Goal: Book appointment/travel/reservation

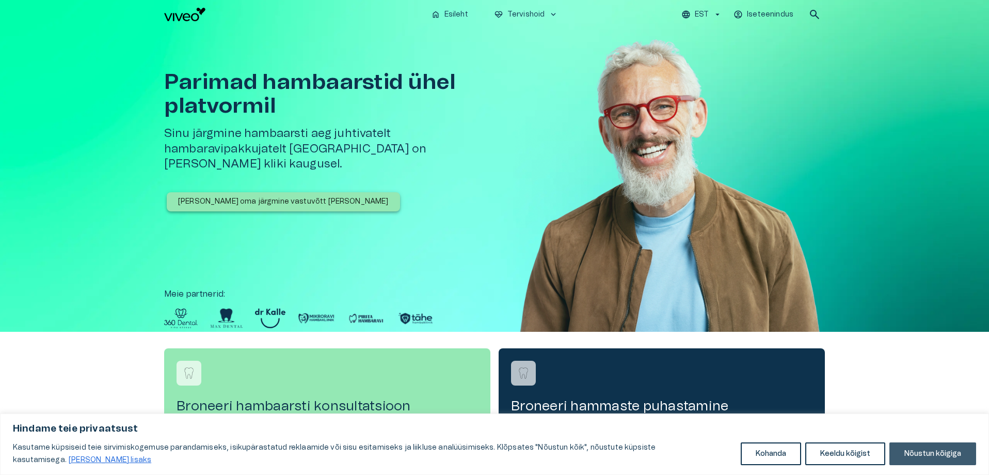
click at [944, 457] on button "Nõustun kõigiga" at bounding box center [933, 453] width 87 height 23
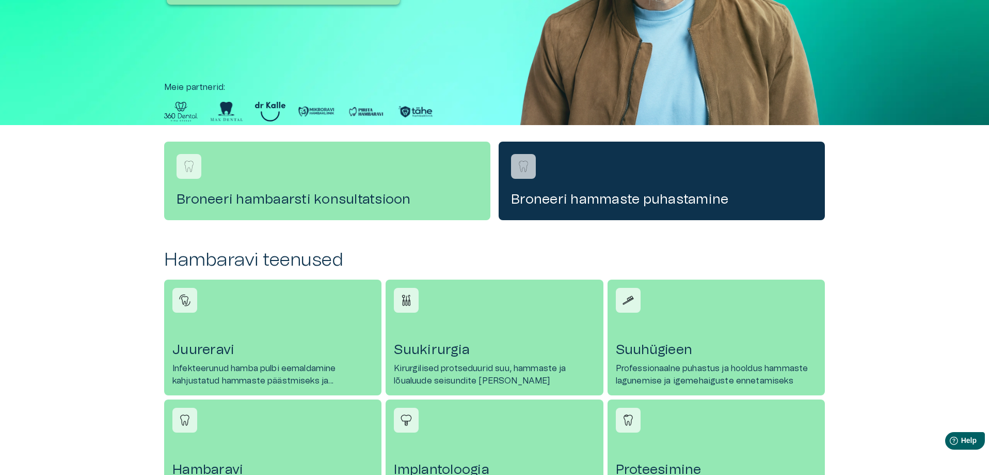
scroll to position [310, 0]
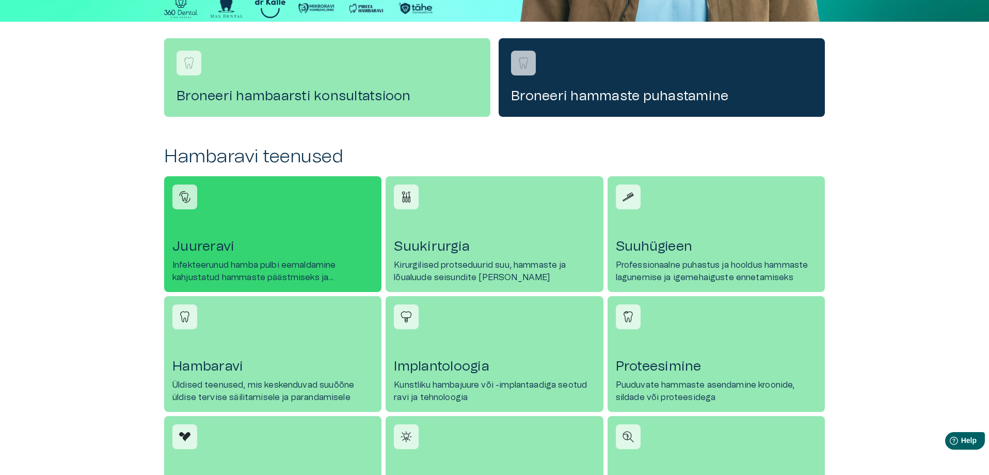
click at [224, 247] on h4 "Juureravi" at bounding box center [272, 246] width 201 height 17
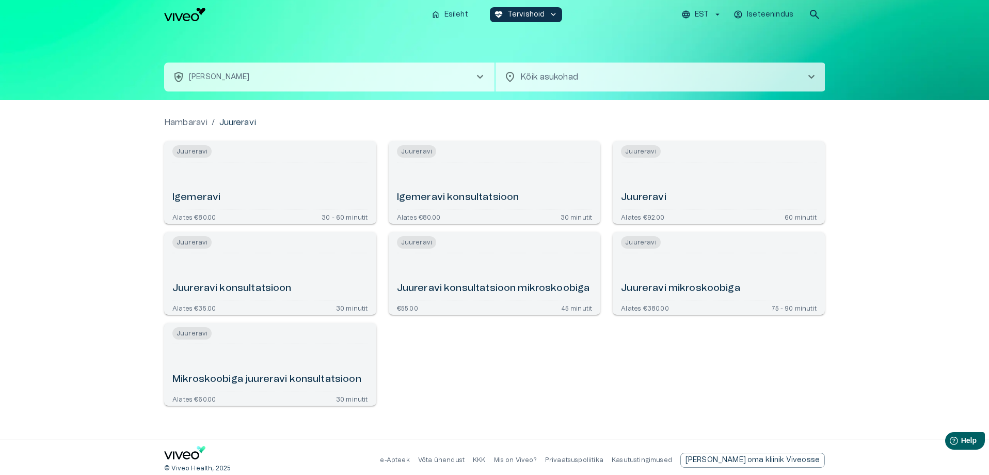
scroll to position [6, 0]
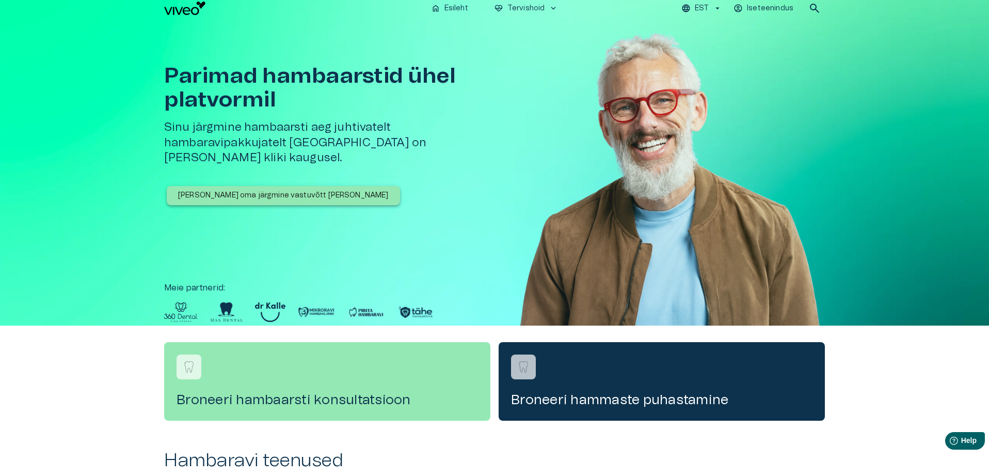
scroll to position [310, 0]
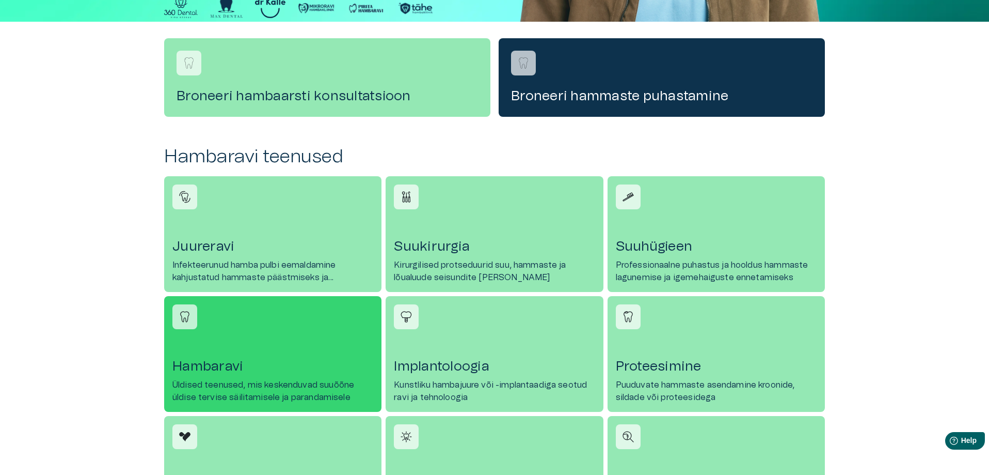
click at [220, 350] on link "Hambaravi Üldised teenused, mis keskenduvad suuõõne üldise tervise säilitamisel…" at bounding box center [272, 354] width 217 height 116
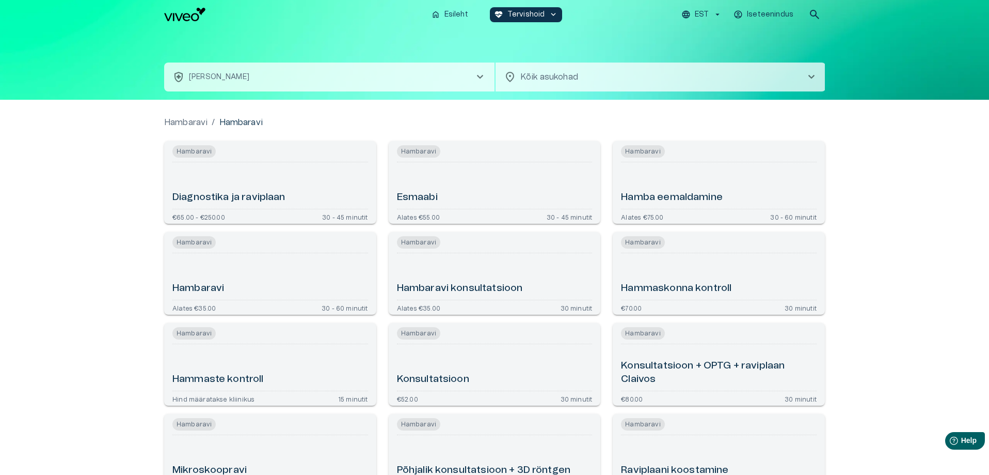
click at [227, 283] on div "Hambaravi" at bounding box center [270, 276] width 196 height 38
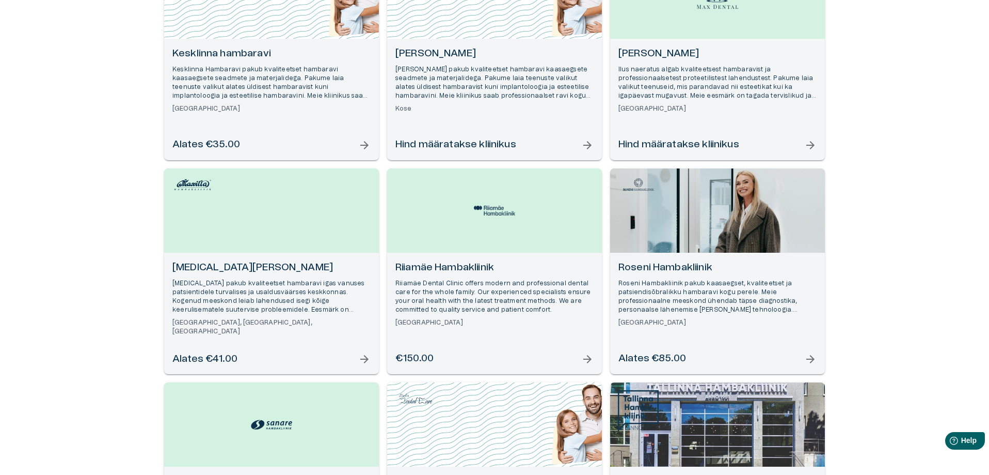
scroll to position [465, 0]
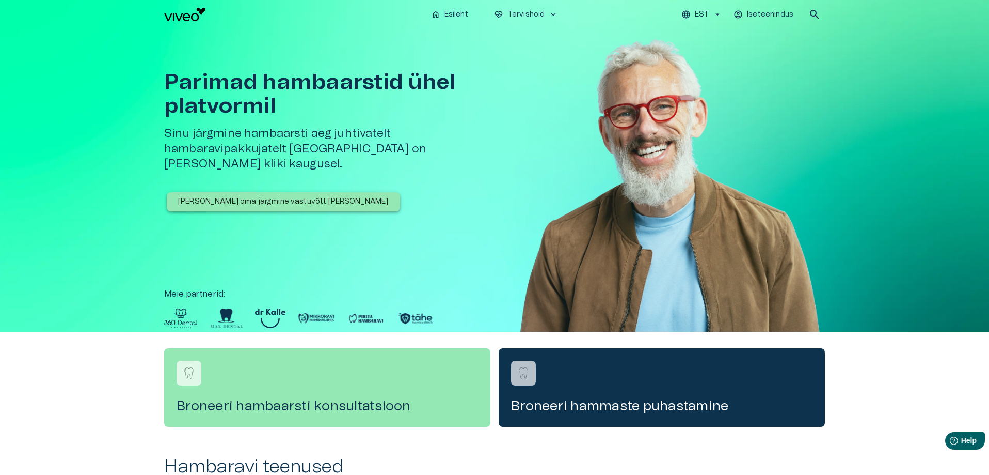
scroll to position [310, 0]
